Goal: Task Accomplishment & Management: Manage account settings

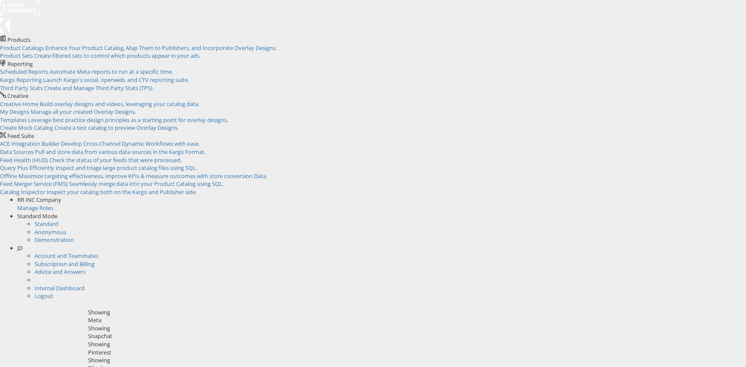
click at [22, 244] on span "JD" at bounding box center [19, 248] width 5 height 8
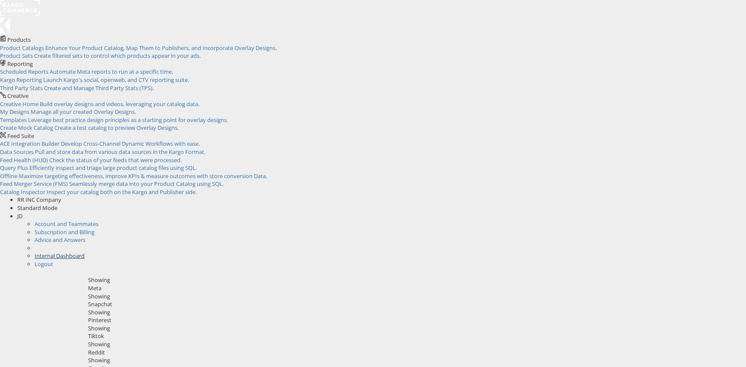
click at [85, 252] on link "Internal Dashboard" at bounding box center [60, 256] width 50 height 8
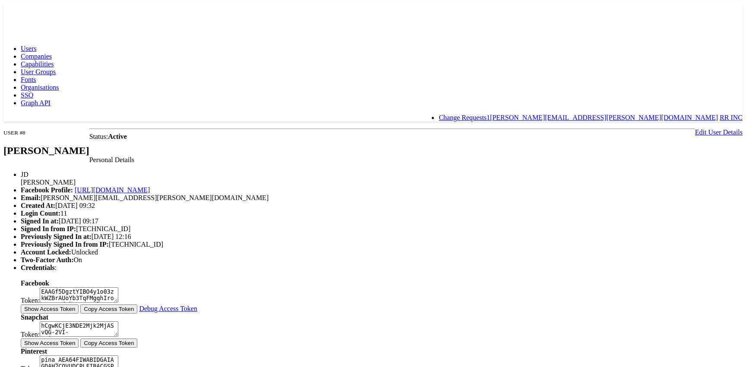
click at [54, 60] on span "Capabilities" at bounding box center [37, 63] width 33 height 7
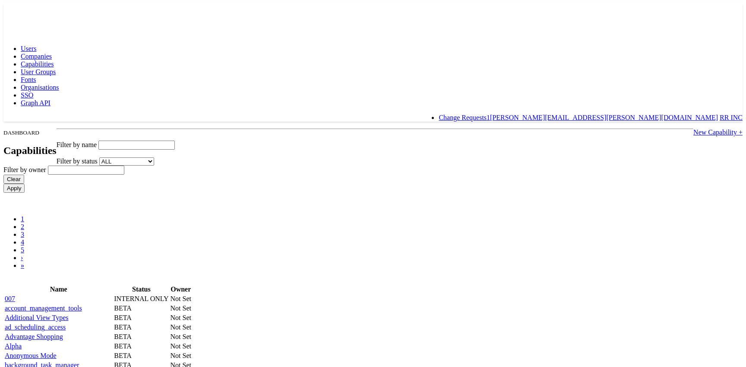
click at [36, 45] on span "Users" at bounding box center [29, 48] width 16 height 7
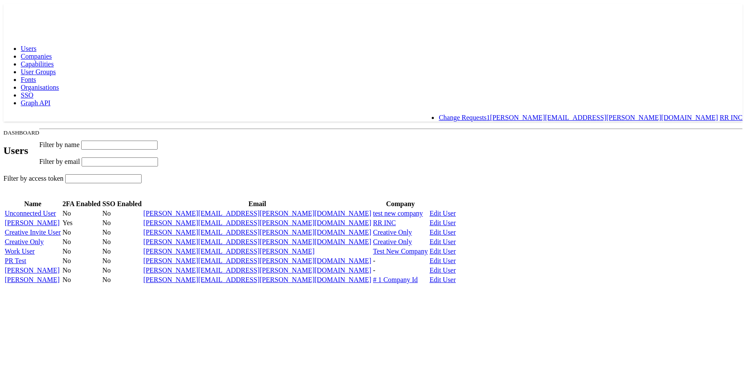
click at [54, 60] on span "Capabilities" at bounding box center [37, 63] width 33 height 7
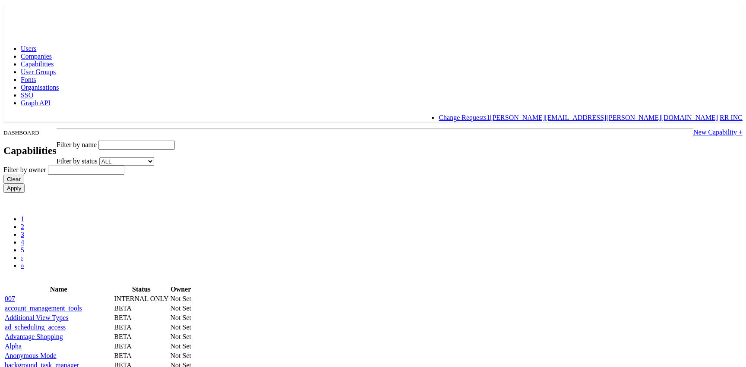
click at [36, 45] on span "Users" at bounding box center [29, 48] width 16 height 7
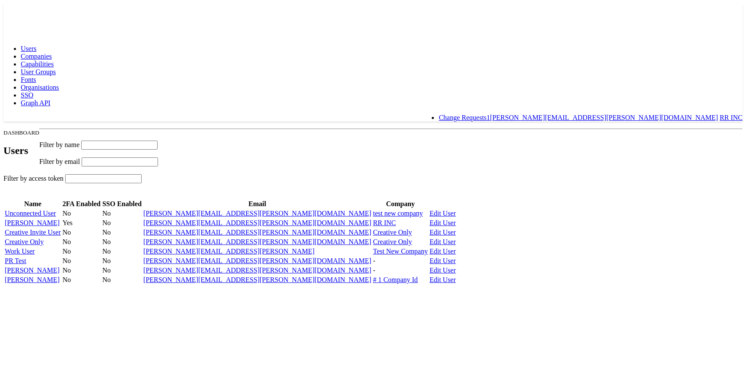
scroll to position [70, 0]
click at [61, 209] on td "Unconnected User" at bounding box center [32, 213] width 57 height 9
click at [56, 210] on link "Unconnected User" at bounding box center [30, 213] width 51 height 7
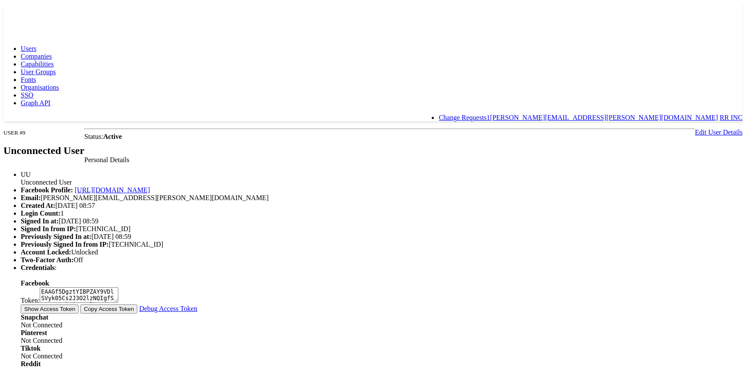
click at [695, 129] on link "Edit User Details" at bounding box center [718, 132] width 47 height 7
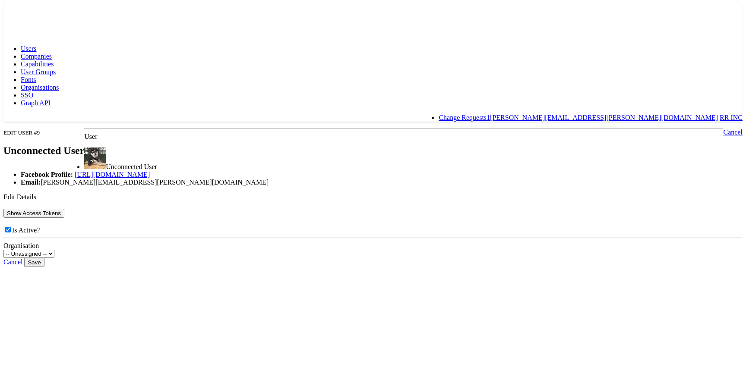
click at [54, 60] on link "Capabilities" at bounding box center [37, 63] width 33 height 7
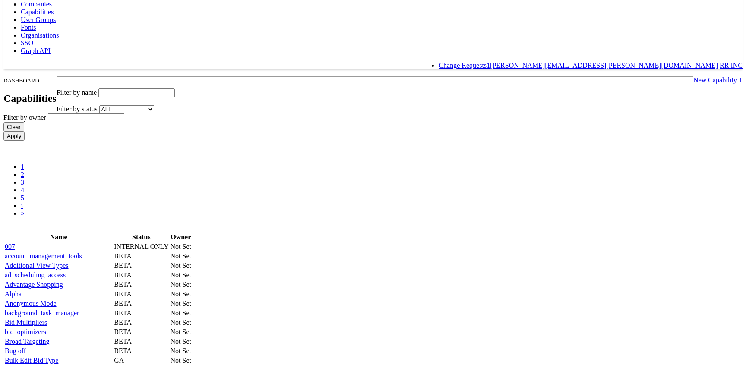
scroll to position [52, 0]
click at [15, 244] on link "007" at bounding box center [10, 247] width 10 height 7
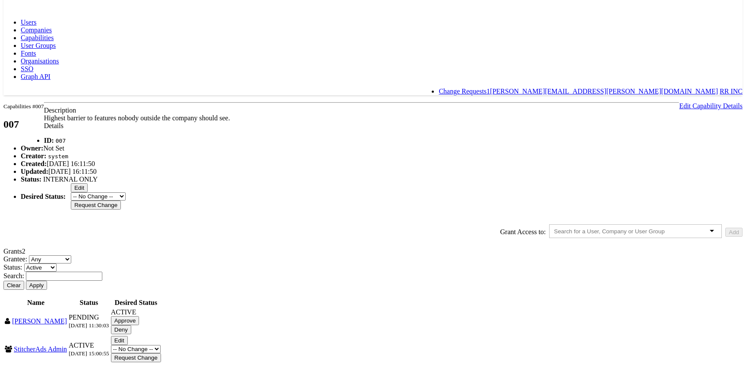
scroll to position [111, 0]
click at [554, 228] on input "text" at bounding box center [617, 231] width 126 height 6
type input "un"
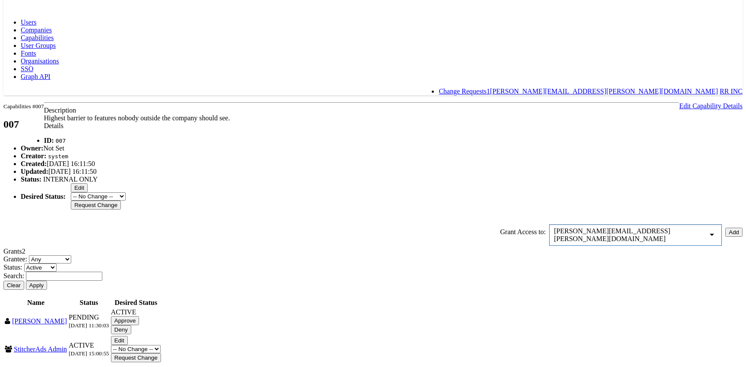
click at [725, 228] on button "Add" at bounding box center [733, 232] width 17 height 9
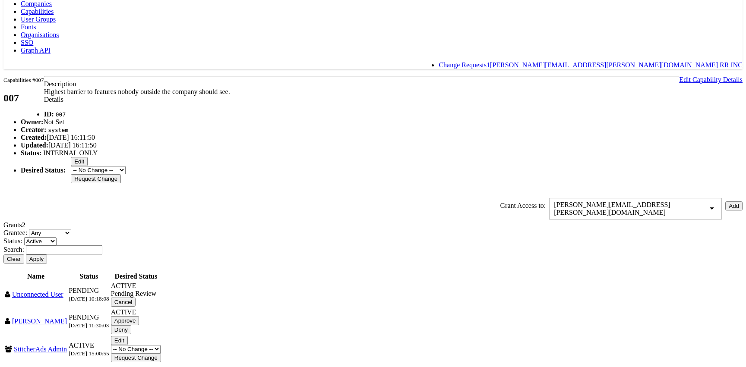
scroll to position [136, 0]
click at [139, 316] on input "Approve" at bounding box center [125, 320] width 28 height 9
click at [63, 291] on link "Unconnected User" at bounding box center [37, 294] width 51 height 7
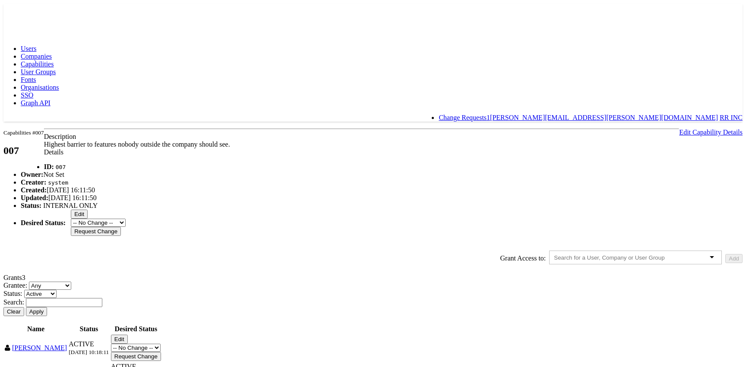
scroll to position [136, 0]
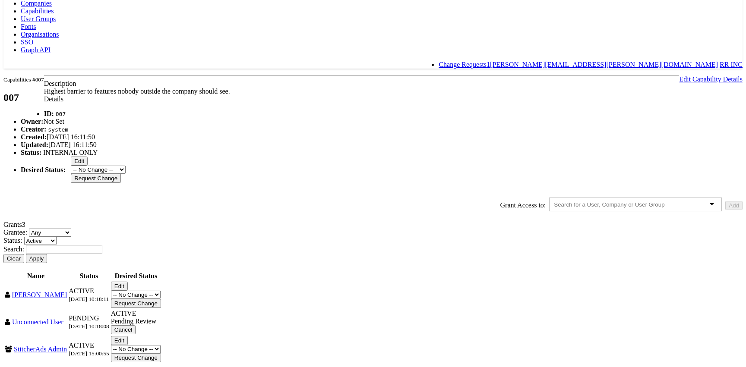
click at [156, 318] on span "Pending Review" at bounding box center [133, 321] width 45 height 7
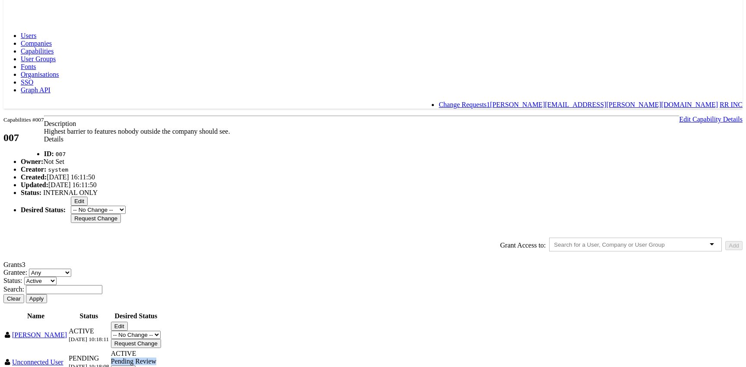
scroll to position [0, 0]
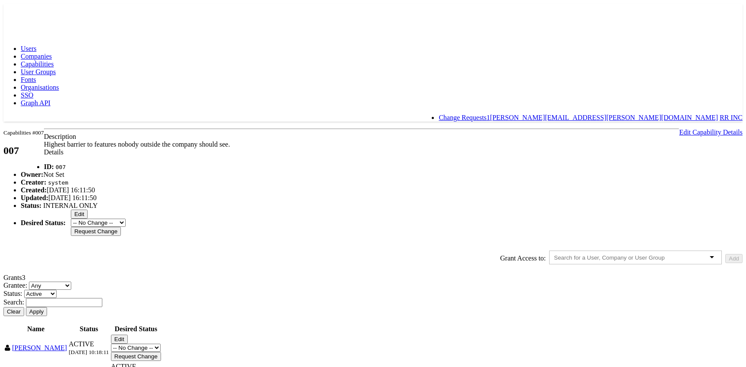
click at [54, 60] on link "Capabilities" at bounding box center [37, 63] width 33 height 7
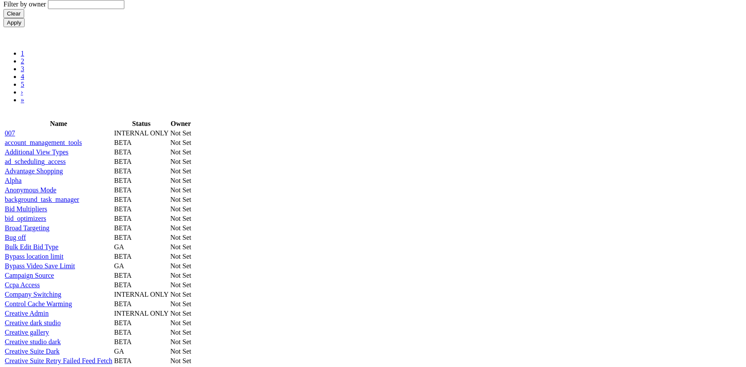
scroll to position [119, 0]
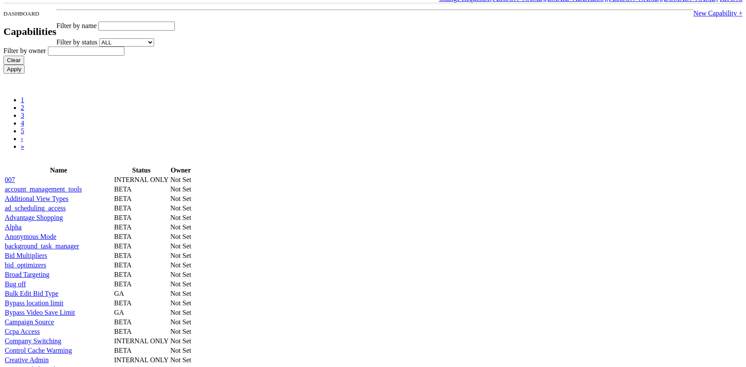
click at [124, 47] on input "text" at bounding box center [86, 51] width 76 height 9
type input "r"
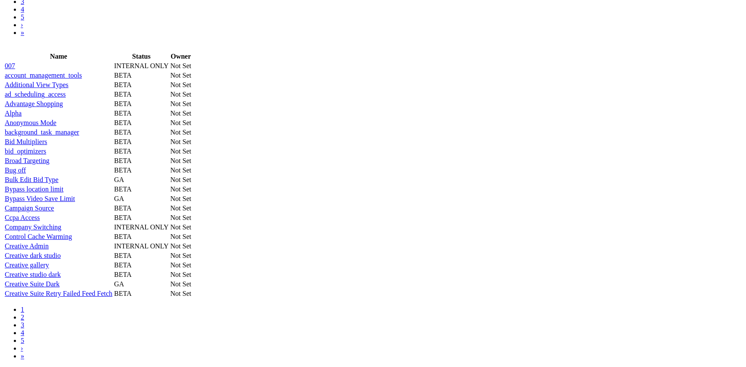
scroll to position [0, 0]
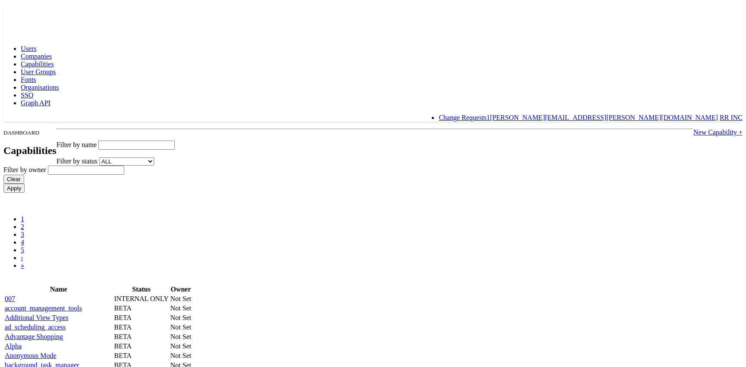
click at [113, 342] on td "Advantage Shopping" at bounding box center [58, 337] width 108 height 9
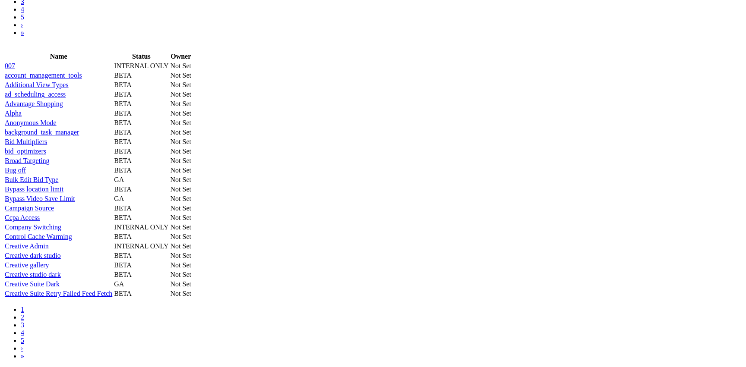
scroll to position [614, 0]
click at [24, 321] on link "2" at bounding box center [22, 317] width 3 height 7
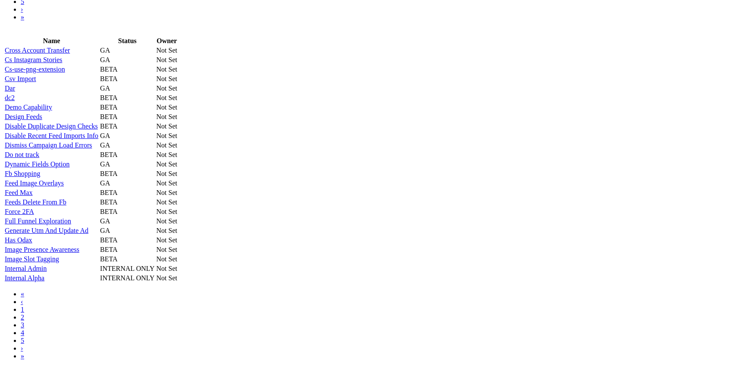
click at [24, 329] on link "3" at bounding box center [22, 325] width 3 height 7
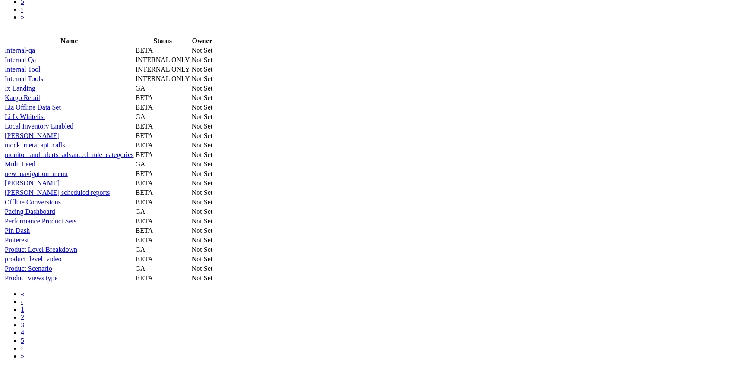
click at [214, 240] on span at bounding box center [214, 240] width 0 height 0
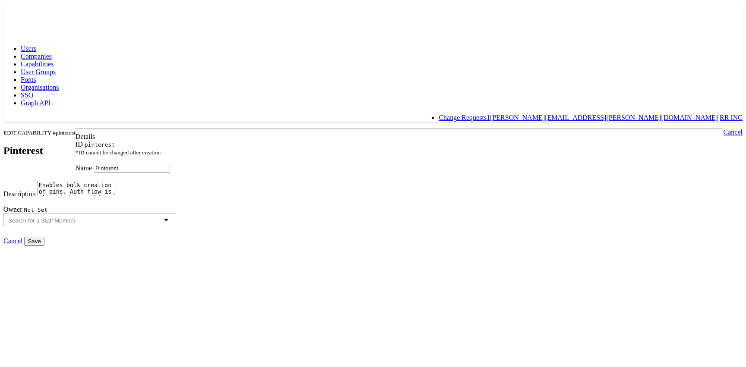
click at [52, 53] on span "Companies" at bounding box center [36, 56] width 31 height 7
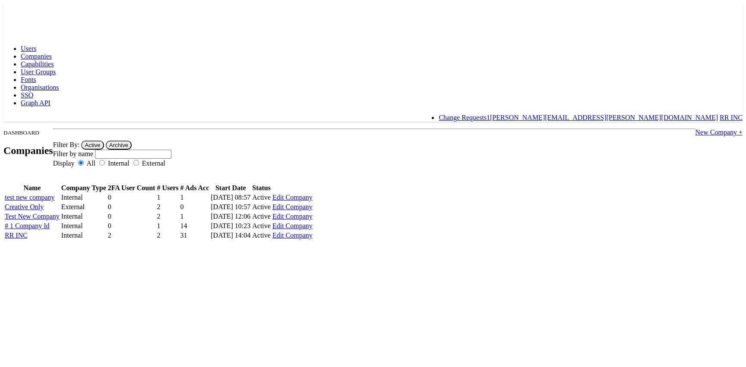
click at [54, 60] on span "Capabilities" at bounding box center [37, 63] width 33 height 7
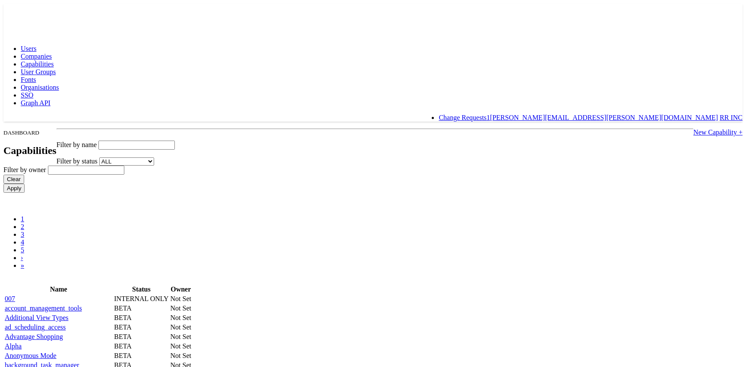
click at [36, 45] on link "Users" at bounding box center [29, 48] width 16 height 7
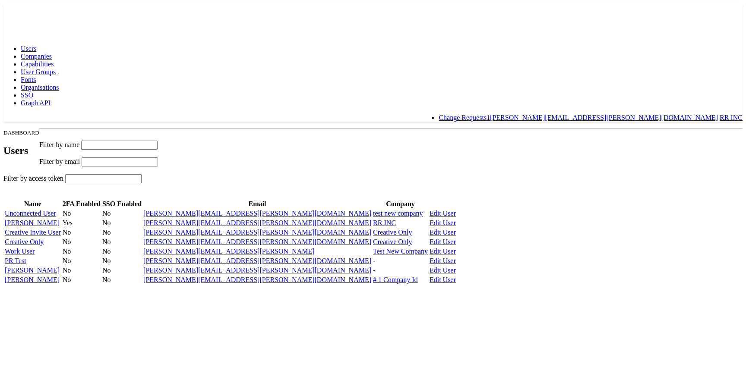
scroll to position [41, 0]
click at [456, 210] on link "Edit User" at bounding box center [443, 213] width 26 height 7
click at [56, 210] on link "Unconnected User" at bounding box center [30, 213] width 51 height 7
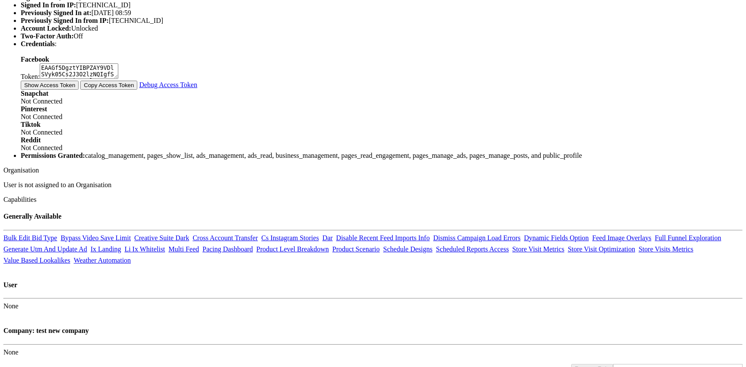
scroll to position [573, 0]
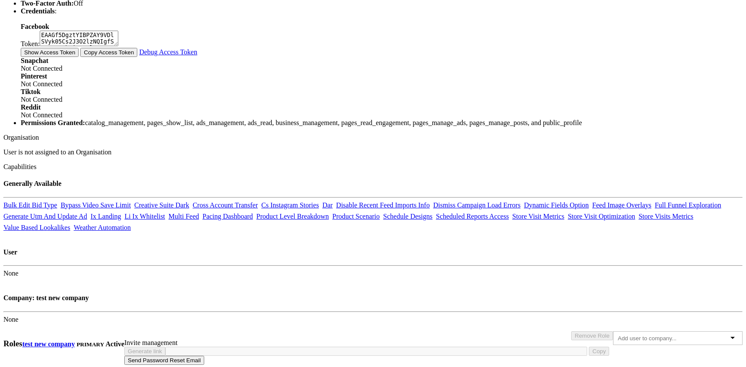
click at [294, 294] on h4 "Company: test new company" at bounding box center [372, 298] width 739 height 8
click at [394, 180] on div "Generally Available Bulk Edit Bid Type Bypass Video Save Limit Creative Suite D…" at bounding box center [372, 255] width 739 height 151
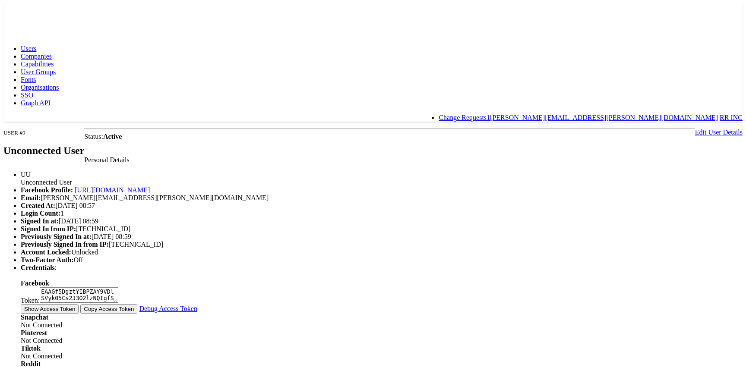
click at [54, 60] on span "Capabilities" at bounding box center [37, 63] width 33 height 7
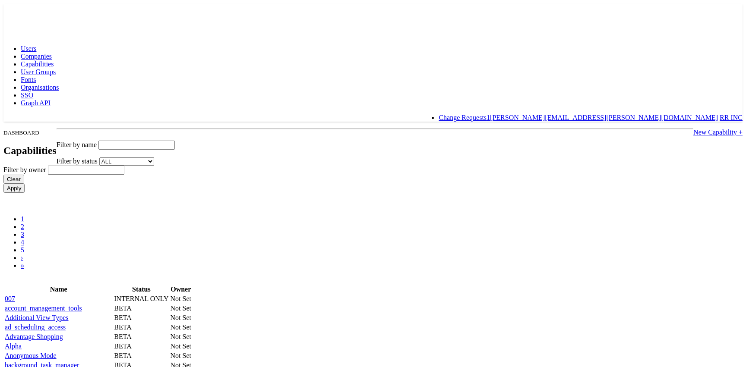
click at [175, 141] on input "text" at bounding box center [136, 145] width 76 height 9
click at [3, 184] on input "Apply" at bounding box center [13, 188] width 21 height 9
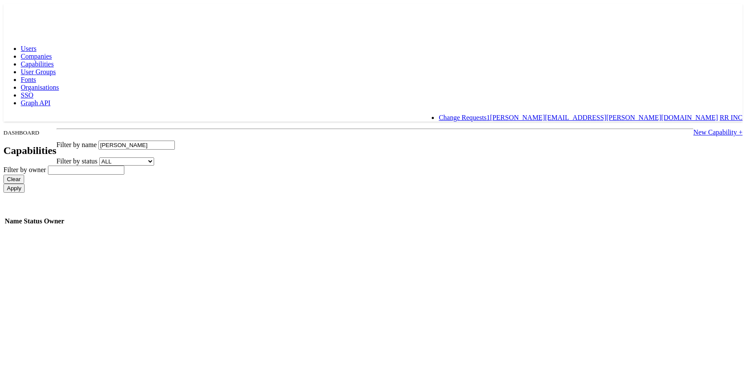
click at [3, 184] on input "Apply" at bounding box center [13, 188] width 21 height 9
type input "r"
type input "Red"
click at [3, 184] on input "Apply" at bounding box center [13, 188] width 21 height 9
click at [175, 141] on input "Red" at bounding box center [136, 145] width 76 height 9
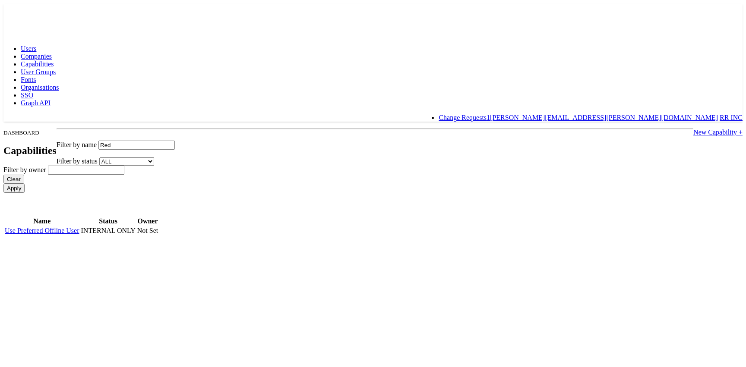
click at [175, 141] on input "Red" at bounding box center [136, 145] width 76 height 9
click at [25, 184] on input "Apply" at bounding box center [13, 188] width 21 height 9
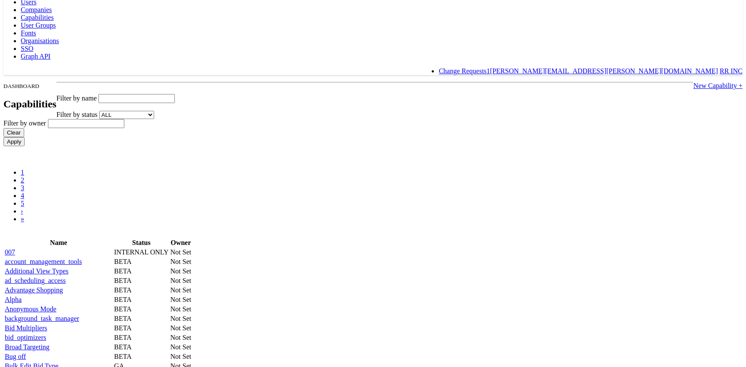
scroll to position [58, 0]
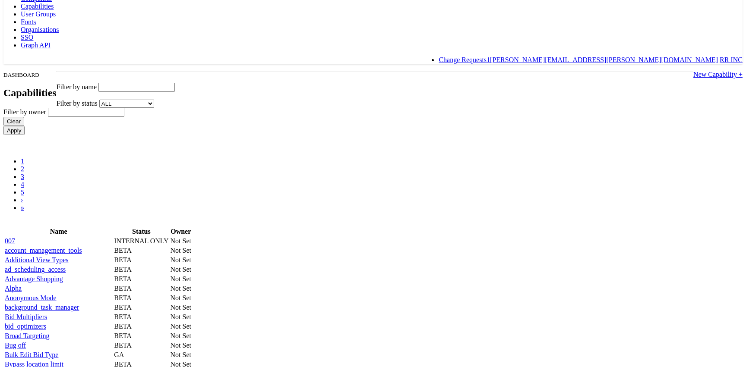
click at [24, 181] on link "4" at bounding box center [22, 184] width 3 height 7
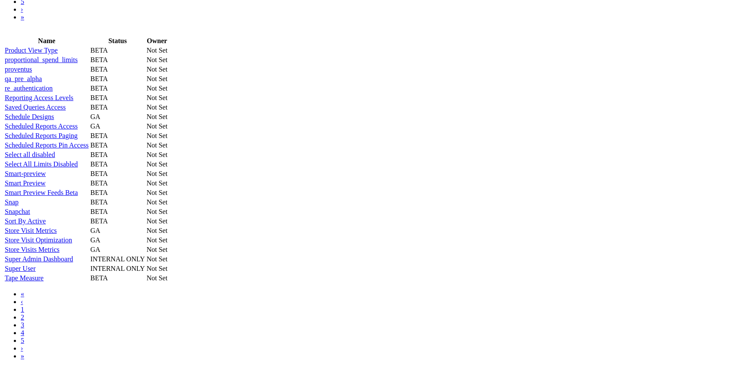
scroll to position [614, 0]
click at [24, 329] on link "3" at bounding box center [22, 325] width 3 height 7
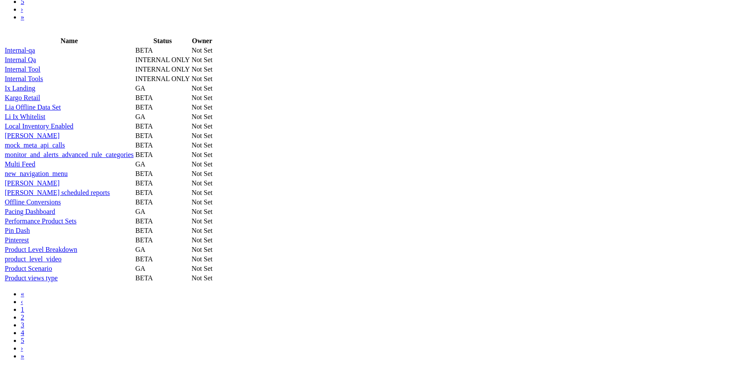
scroll to position [614, 0]
click at [29, 237] on link "Pinterest" at bounding box center [17, 240] width 24 height 7
click at [24, 337] on link "4" at bounding box center [22, 332] width 3 height 7
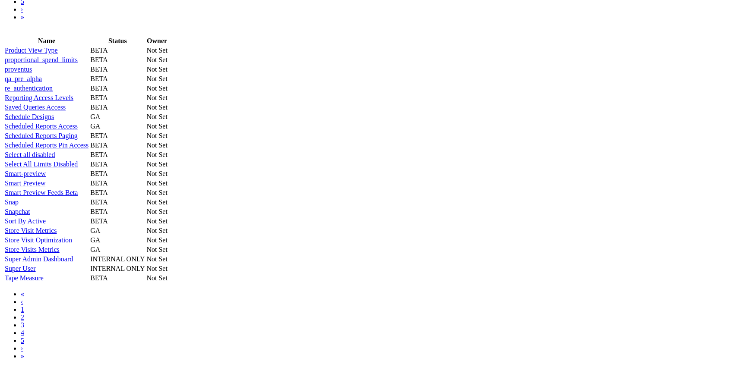
click at [24, 345] on link "5" at bounding box center [22, 340] width 3 height 7
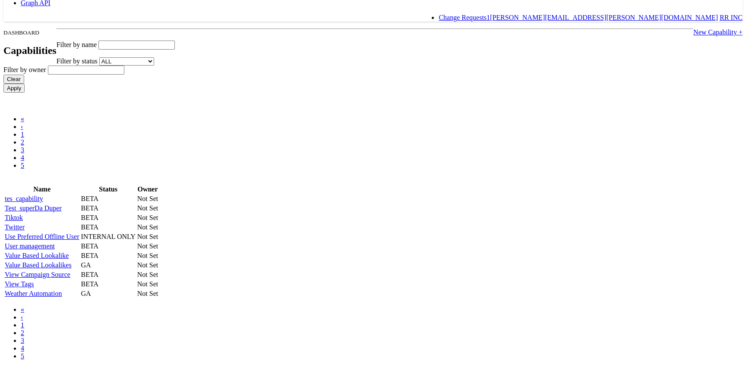
click at [23, 214] on link "Tiktok" at bounding box center [14, 217] width 18 height 7
click at [80, 223] on td "Twitter" at bounding box center [42, 227] width 76 height 9
click at [25, 224] on link "Twitter" at bounding box center [15, 227] width 20 height 7
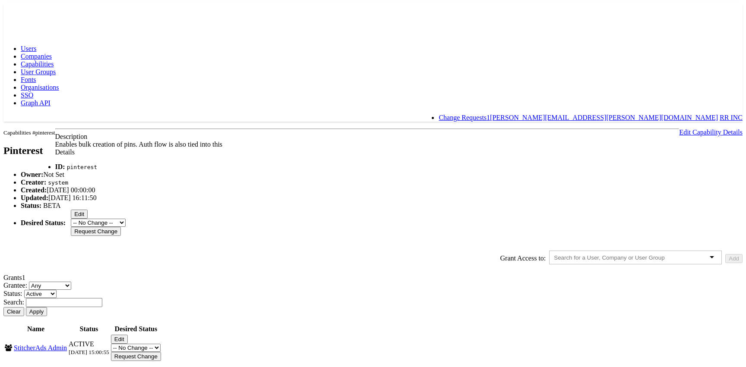
scroll to position [86, 0]
click at [554, 255] on input "text" at bounding box center [617, 258] width 126 height 6
type input "un"
click at [725, 254] on button "Add" at bounding box center [733, 258] width 17 height 9
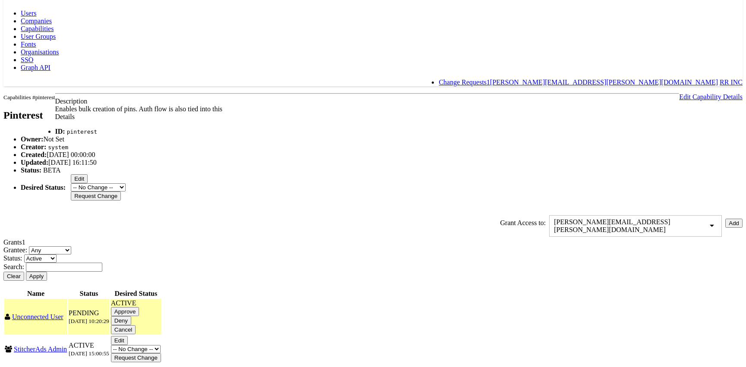
scroll to position [111, 0]
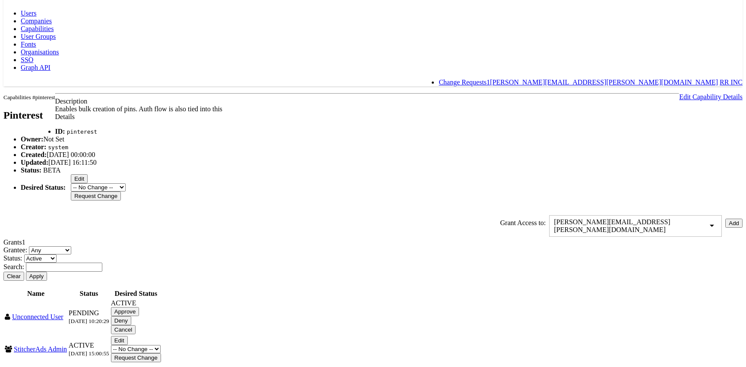
click at [139, 307] on input "Approve" at bounding box center [125, 311] width 28 height 9
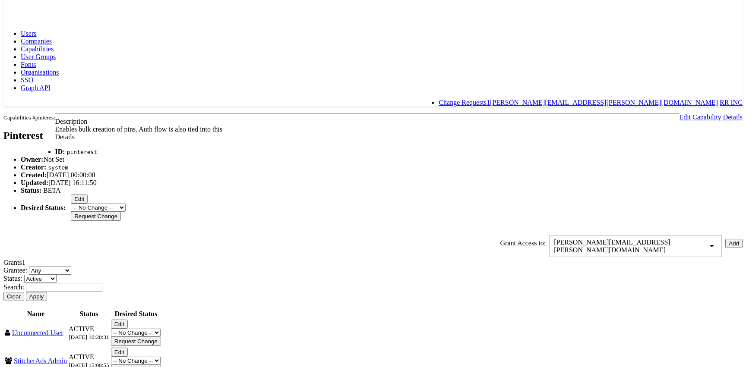
scroll to position [0, 0]
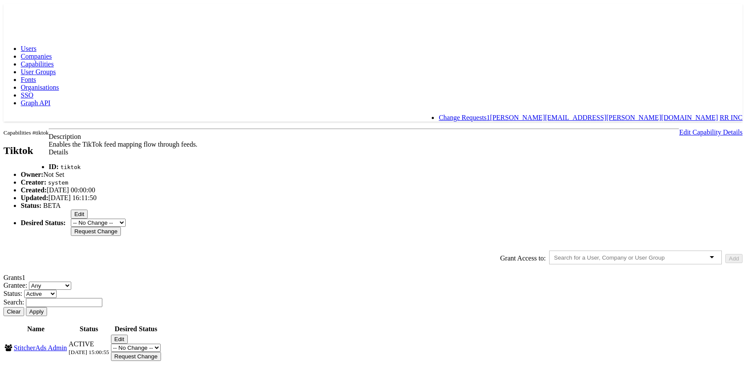
scroll to position [86, 0]
click at [549, 251] on div at bounding box center [635, 258] width 173 height 14
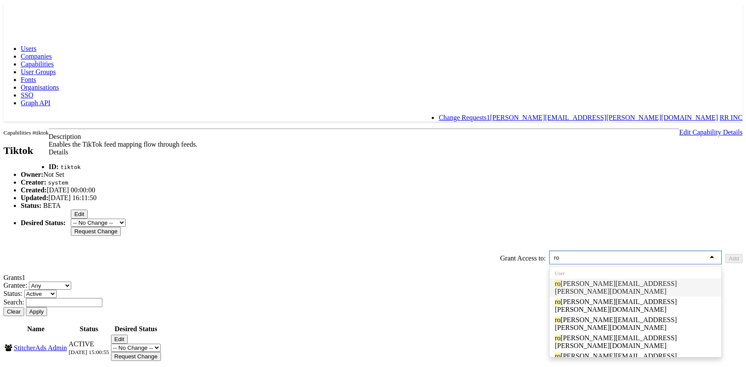
type input "r"
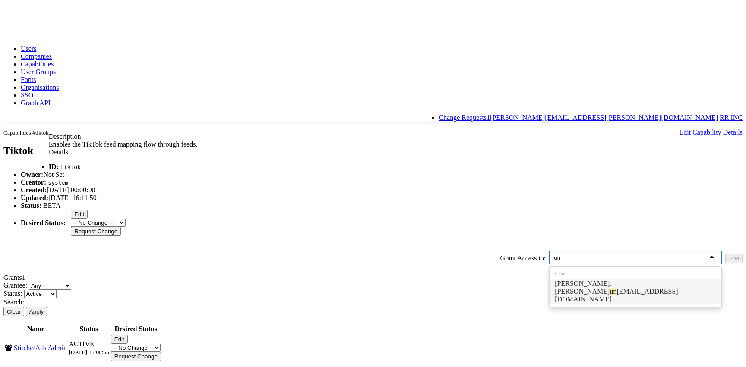
type input "unc"
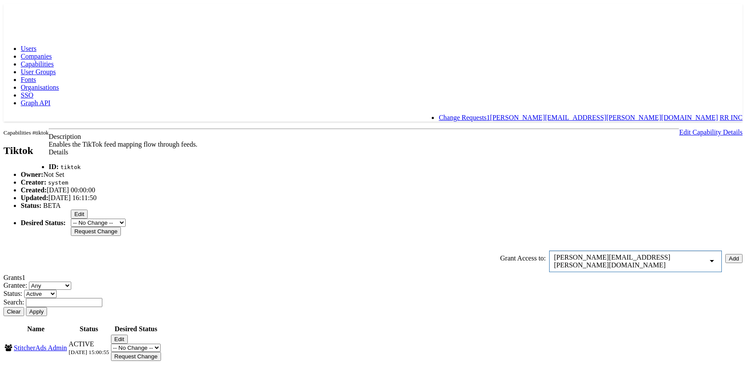
click at [725, 254] on button "Add" at bounding box center [733, 258] width 17 height 9
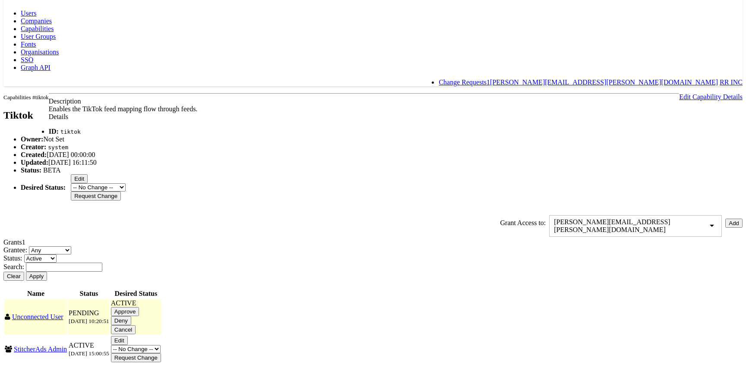
click at [139, 316] on input "Approve" at bounding box center [125, 311] width 28 height 9
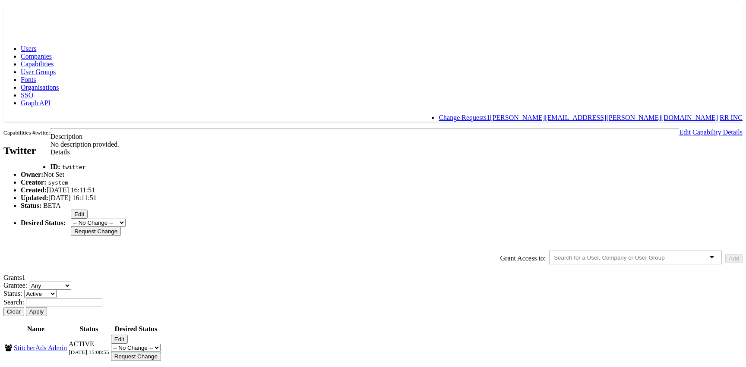
scroll to position [86, 0]
click at [554, 255] on input "text" at bounding box center [617, 258] width 126 height 6
type input "unc"
click at [602, 222] on div "Capabilities #twitter Twitter Edit Capability Details Description No descriptio…" at bounding box center [372, 246] width 739 height 234
click at [725, 254] on button "Add" at bounding box center [733, 258] width 17 height 9
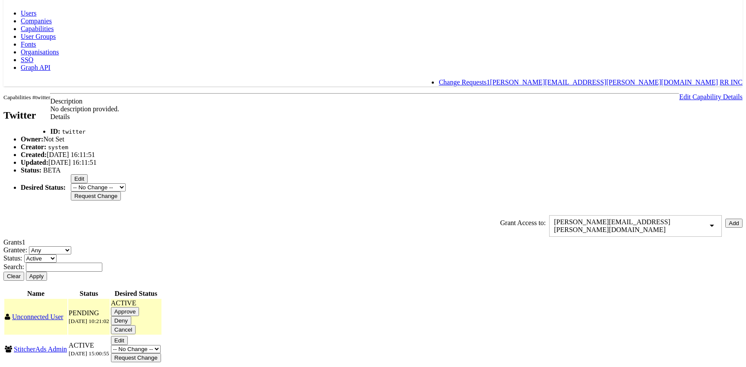
click at [139, 316] on input "Approve" at bounding box center [125, 311] width 28 height 9
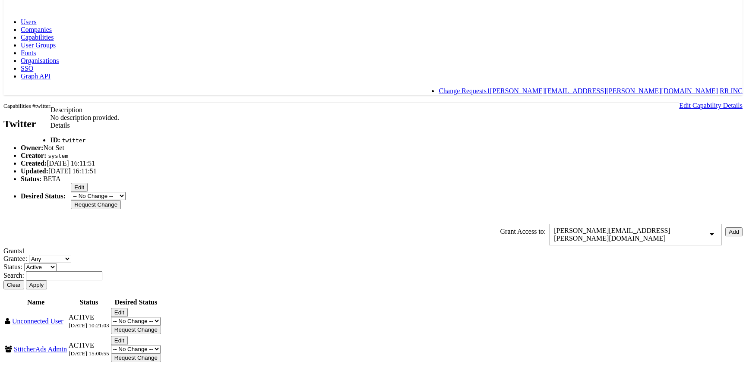
scroll to position [0, 0]
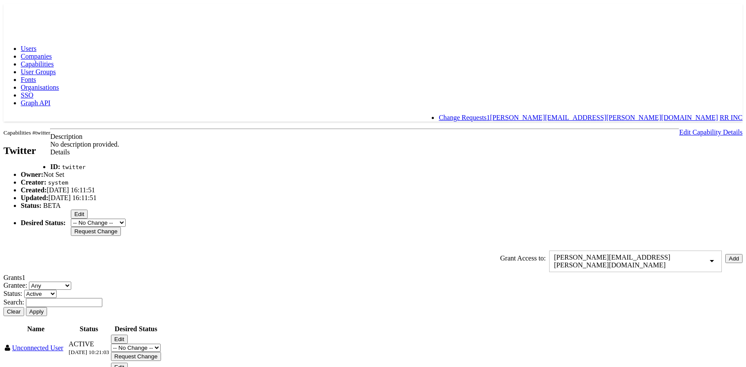
click at [24, 13] on rect at bounding box center [23, 11] width 40 height 16
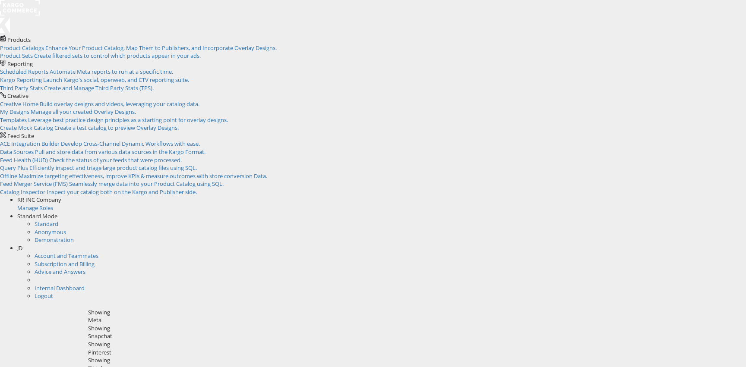
click at [731, 244] on div "JD" at bounding box center [381, 248] width 729 height 8
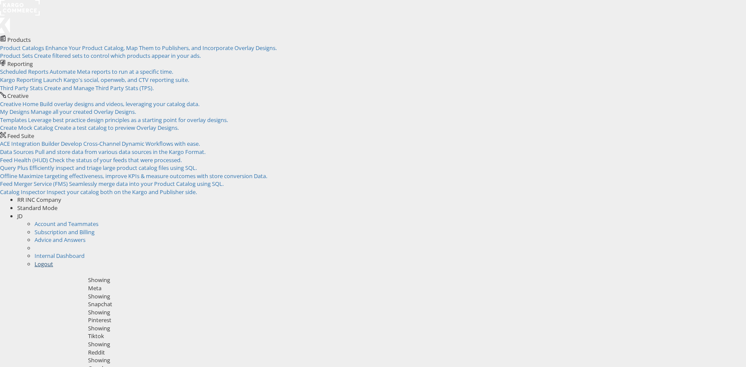
click at [53, 260] on link "Logout" at bounding box center [44, 264] width 19 height 8
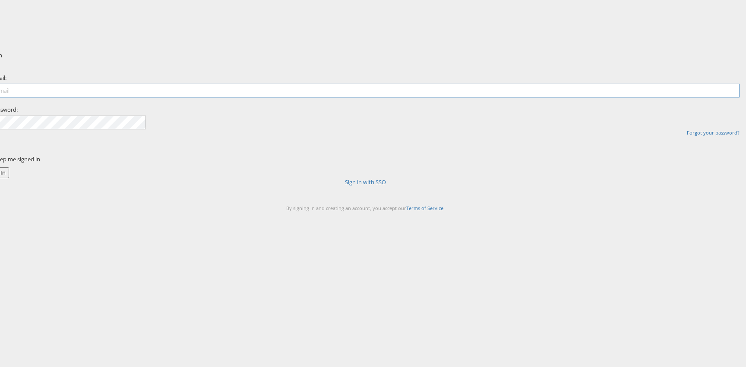
click at [361, 98] on input "email" at bounding box center [365, 91] width 748 height 14
type input "[PERSON_NAME][EMAIL_ADDRESS][PERSON_NAME][DOMAIN_NAME]"
